Goal: Transaction & Acquisition: Obtain resource

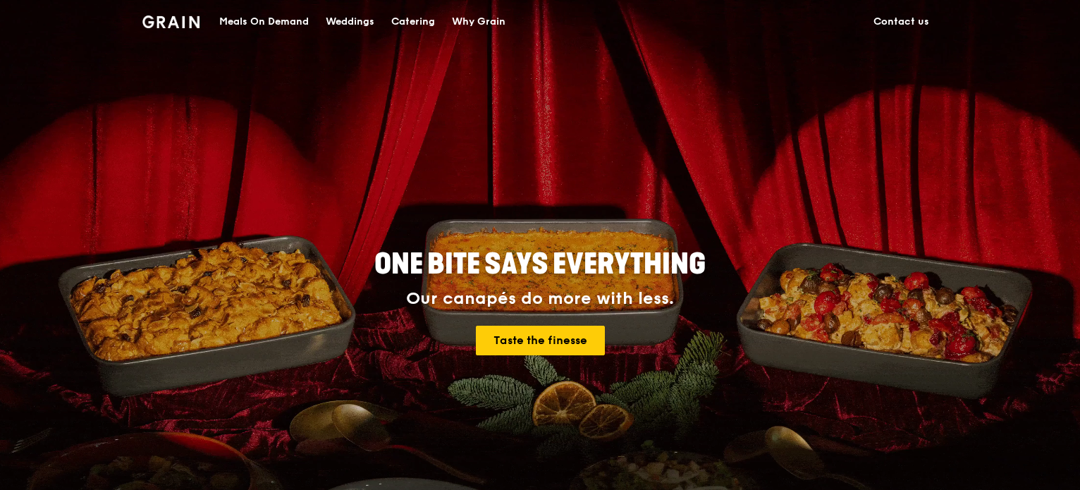
click at [307, 22] on div "Meals On Demand" at bounding box center [264, 22] width 90 height 42
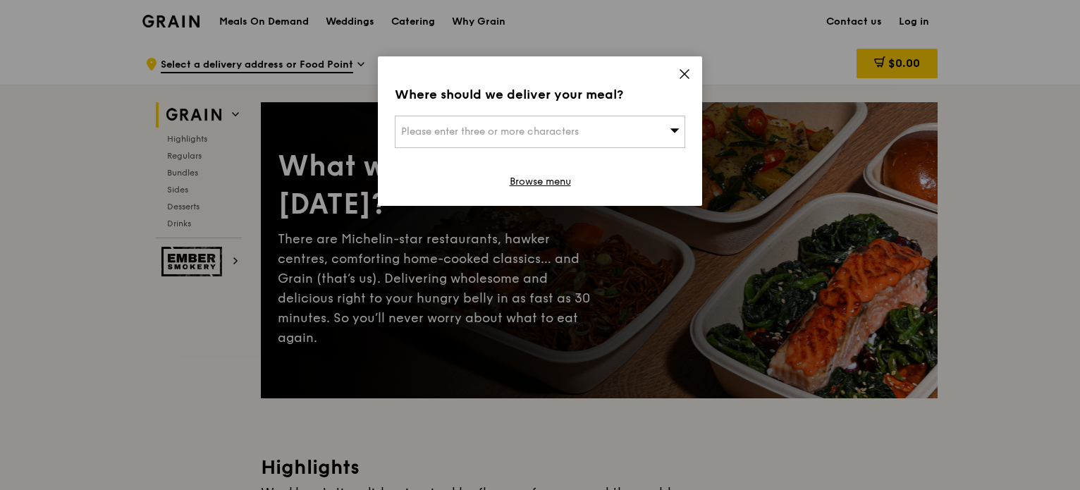
click at [691, 70] on div "Where should we deliver your meal? Please enter three or more characters Browse…" at bounding box center [540, 130] width 324 height 149
click at [691, 71] on div "Where should we deliver your meal? Please enter three or more characters Browse…" at bounding box center [540, 130] width 324 height 149
click at [685, 72] on icon at bounding box center [684, 74] width 13 height 13
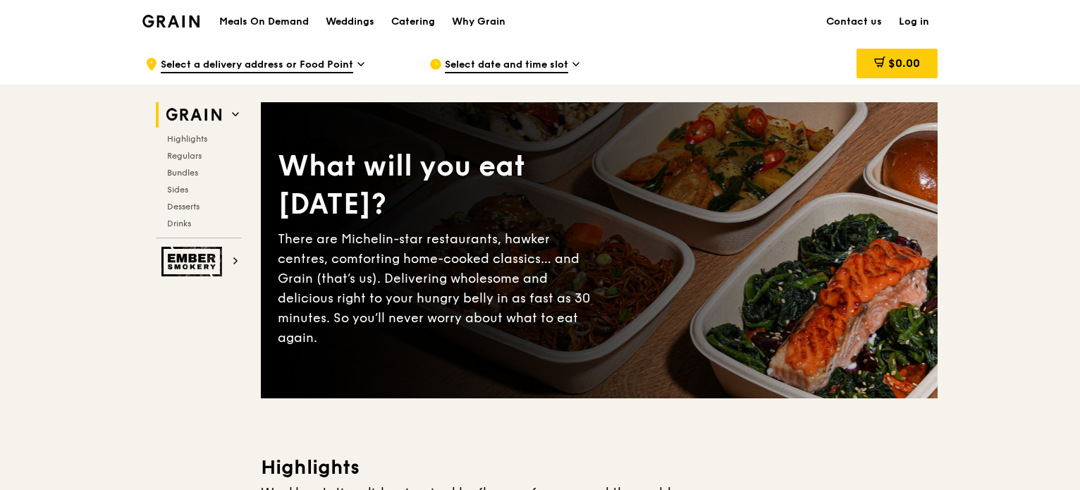
click at [243, 19] on h1 "Meals On Demand" at bounding box center [264, 22] width 90 height 14
click at [228, 259] on h2 "Ember Smokery" at bounding box center [199, 262] width 86 height 30
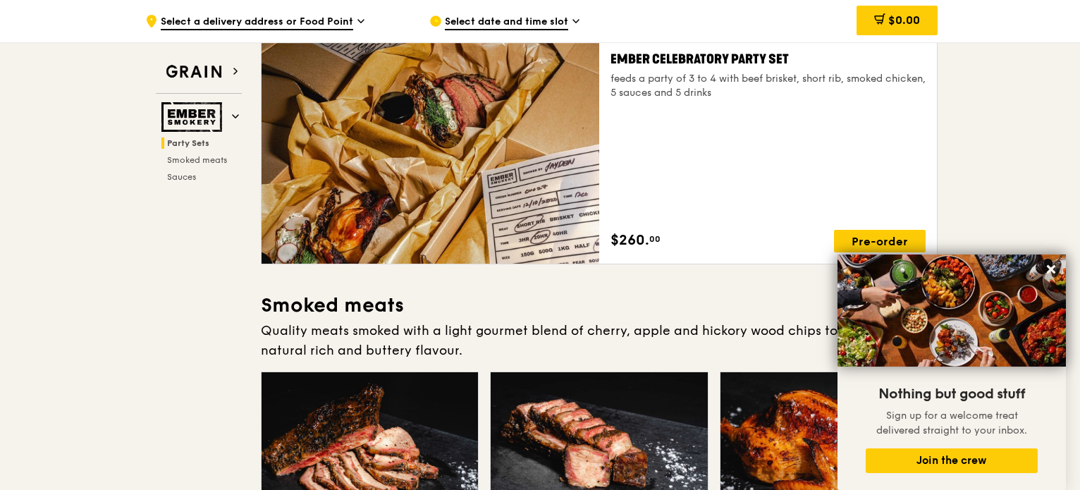
scroll to position [79, 0]
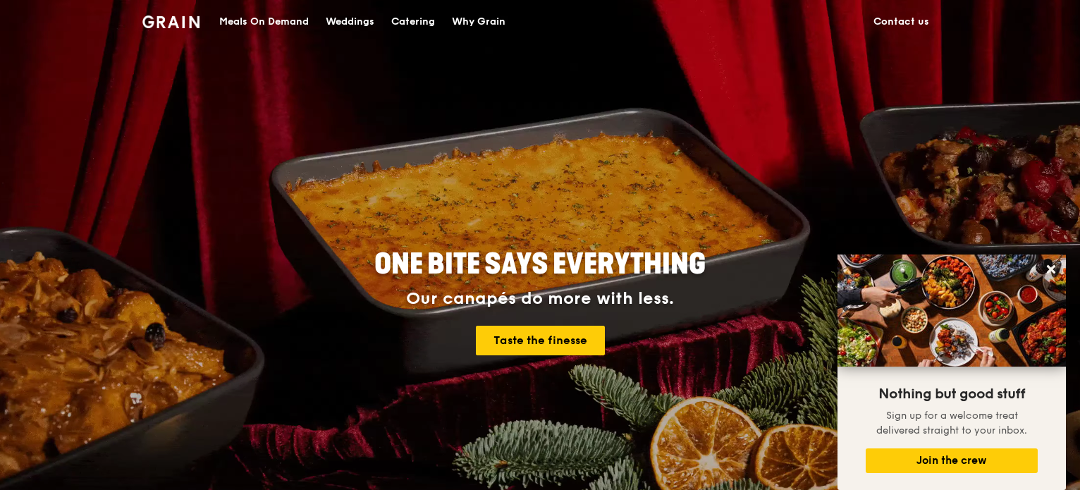
click at [399, 15] on div "Catering" at bounding box center [413, 22] width 44 height 42
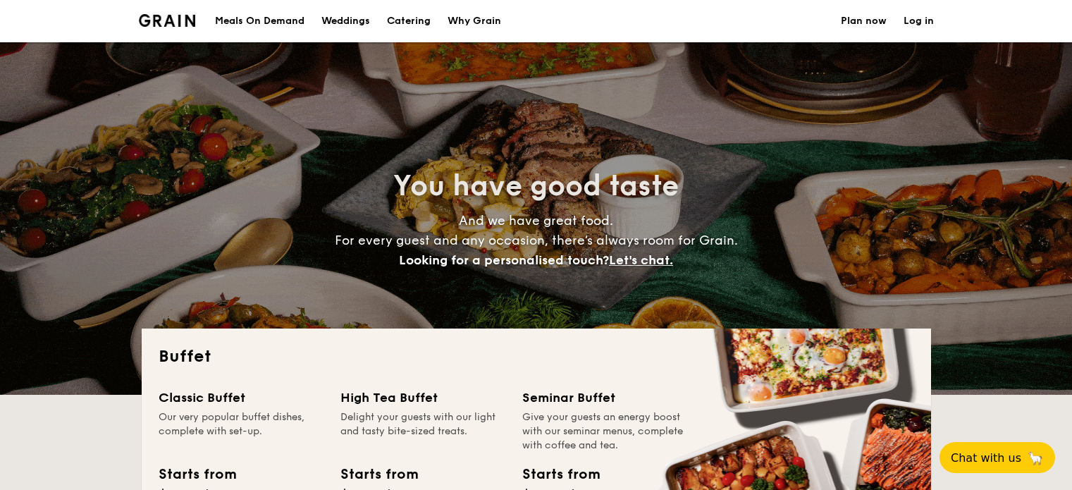
select select
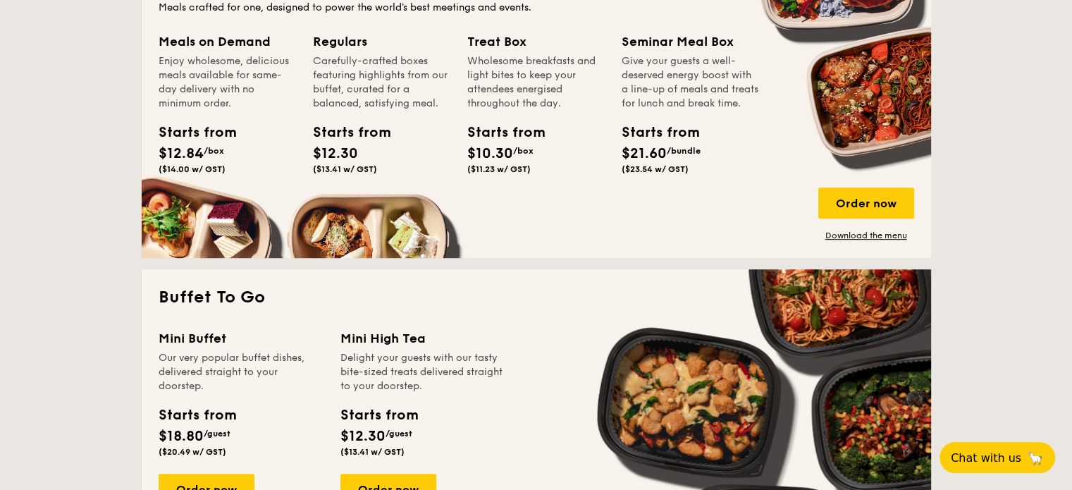
scroll to position [606, 0]
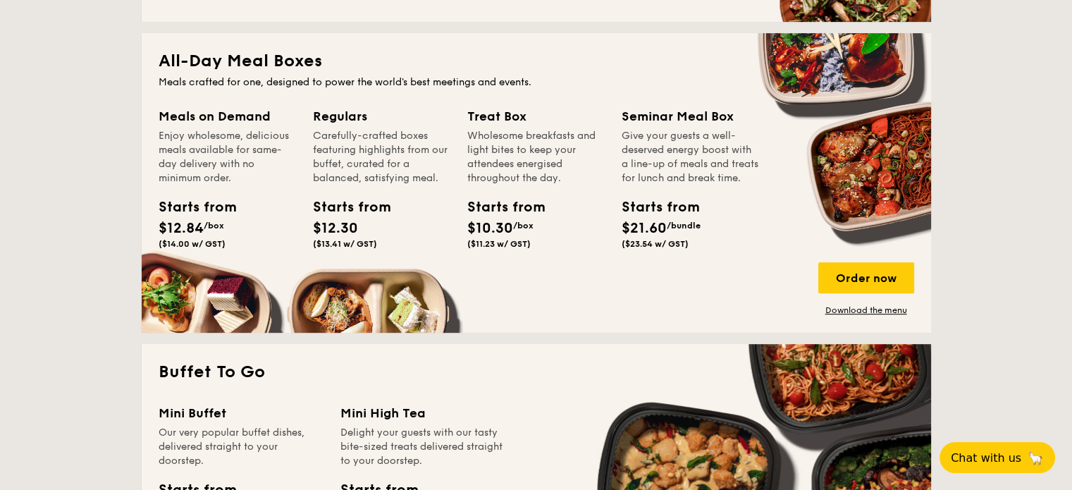
drag, startPoint x: 0, startPoint y: 0, endPoint x: 1082, endPoint y: 136, distance: 1090.8
click at [216, 57] on h2 "All-Day Meal Boxes" at bounding box center [537, 61] width 756 height 23
click at [875, 309] on link "Download the menu" at bounding box center [867, 310] width 96 height 11
